Goal: Use online tool/utility: Utilize a website feature to perform a specific function

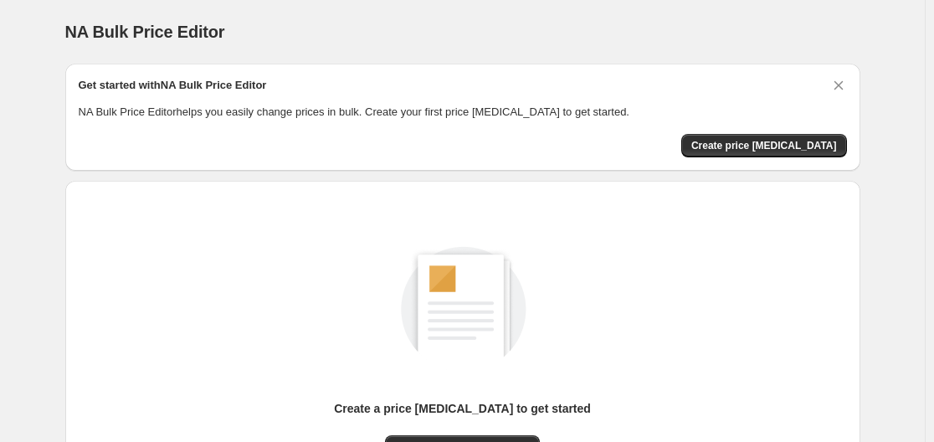
scroll to position [185, 0]
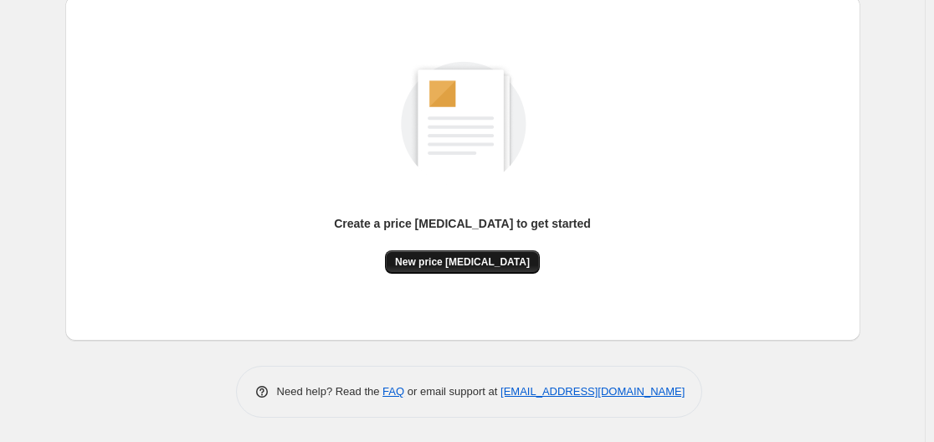
click at [439, 257] on span "New price [MEDICAL_DATA]" at bounding box center [462, 261] width 135 height 13
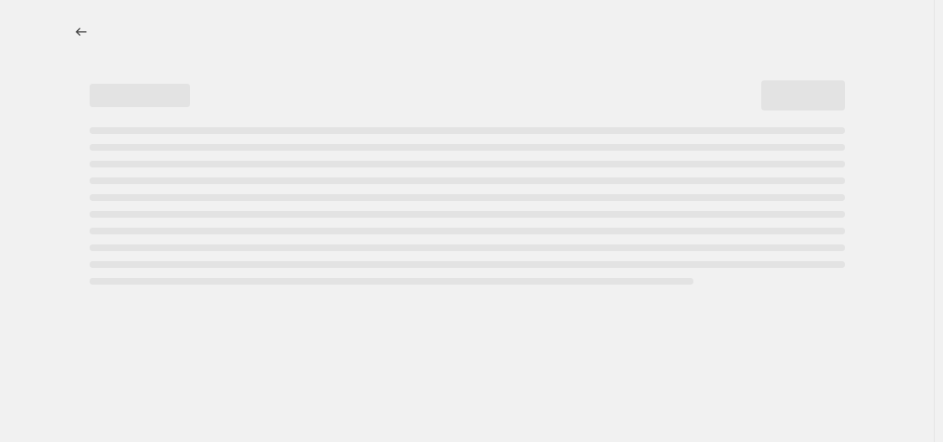
select select "percentage"
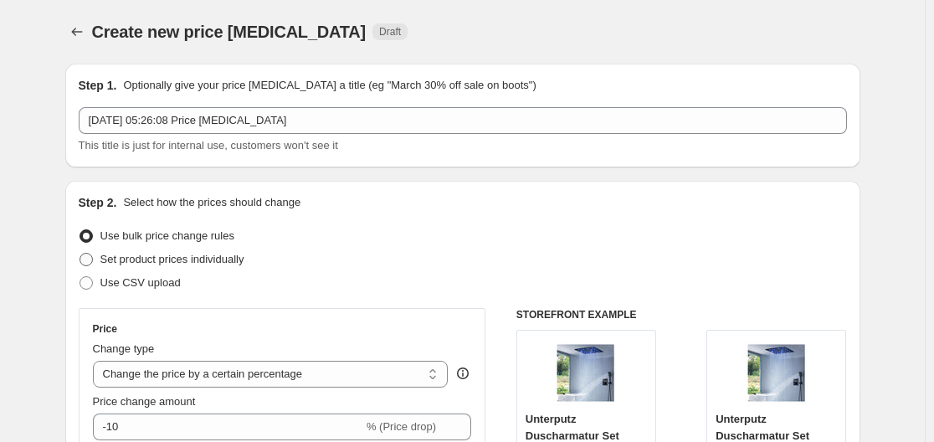
scroll to position [84, 0]
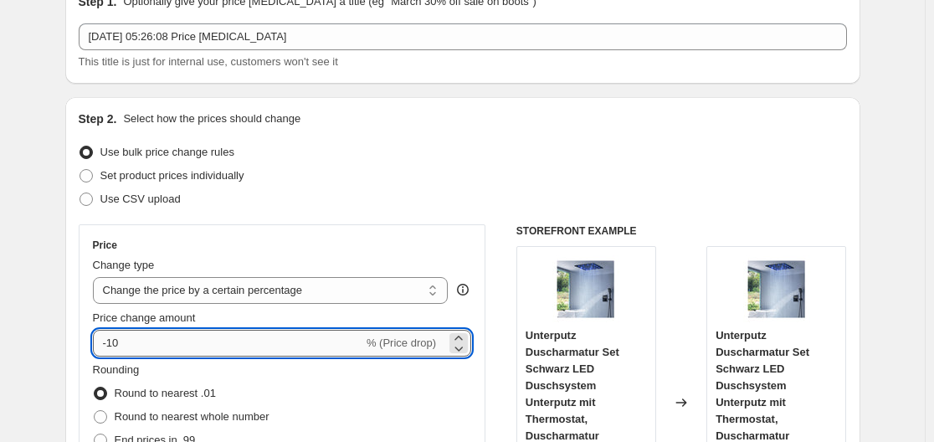
drag, startPoint x: 114, startPoint y: 341, endPoint x: 138, endPoint y: 338, distance: 24.4
click at [138, 338] on input "-10" at bounding box center [228, 343] width 270 height 27
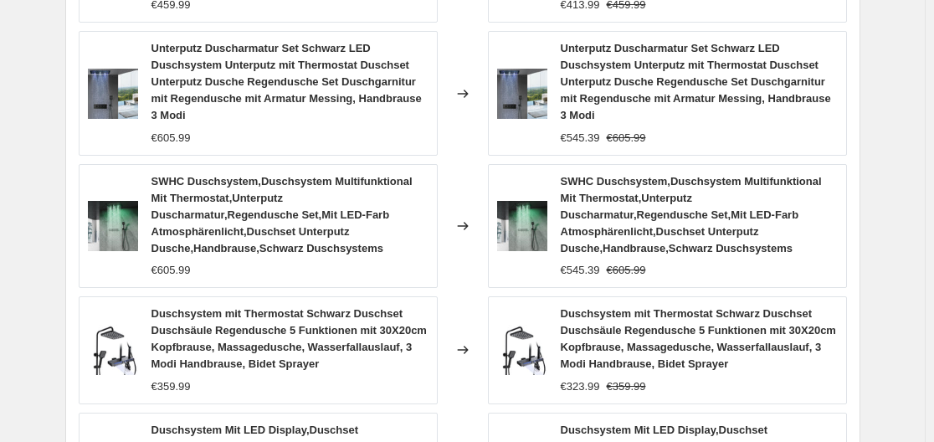
scroll to position [1477, 0]
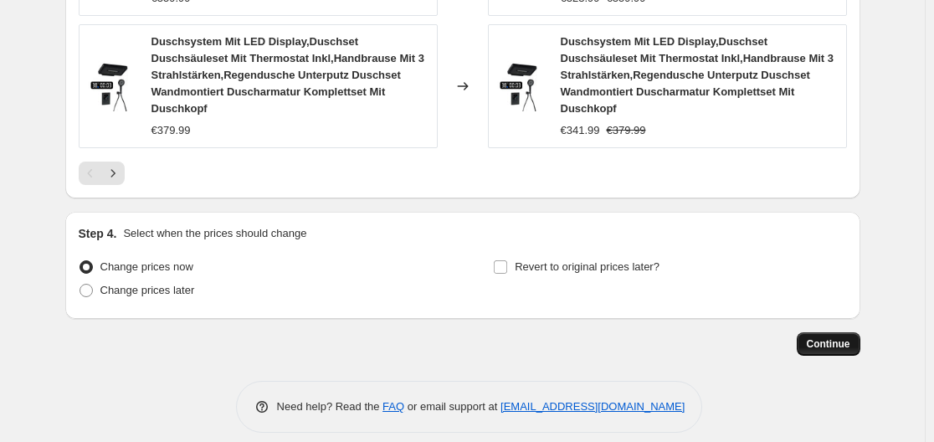
type input "-30"
click at [664, 337] on span "Continue" at bounding box center [829, 343] width 44 height 13
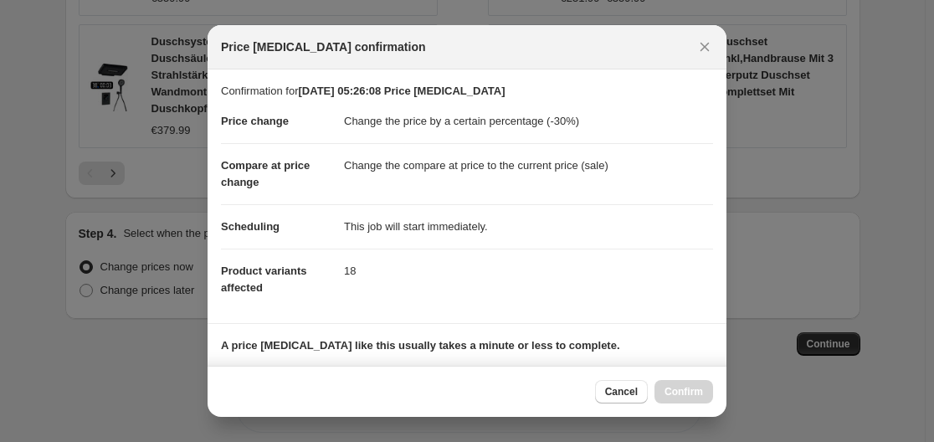
scroll to position [263, 0]
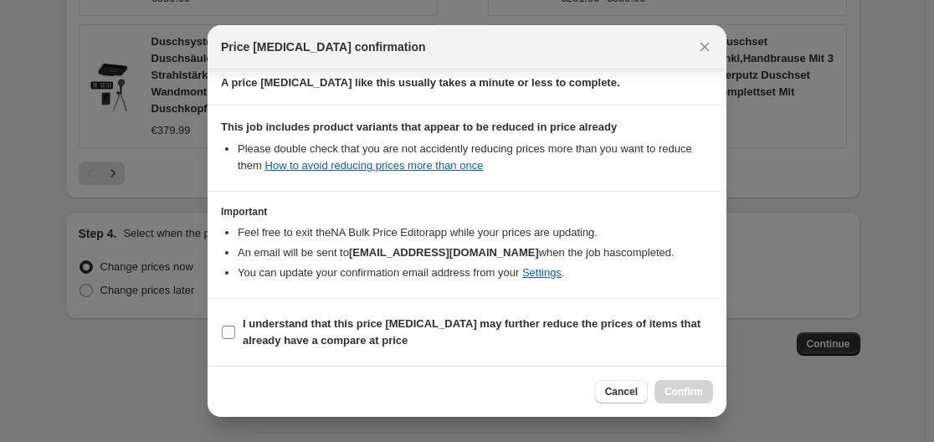
drag, startPoint x: 233, startPoint y: 333, endPoint x: 275, endPoint y: 331, distance: 41.9
click at [234, 332] on input "I understand that this price [MEDICAL_DATA] may further reduce the prices of it…" at bounding box center [228, 332] width 13 height 13
checkbox input "true"
click at [664, 390] on span "Confirm" at bounding box center [684, 391] width 39 height 13
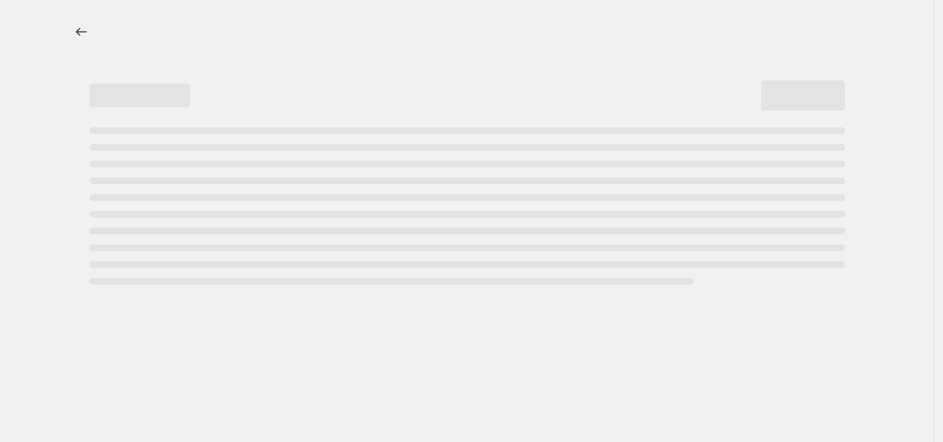
select select "percentage"
